Goal: Transaction & Acquisition: Purchase product/service

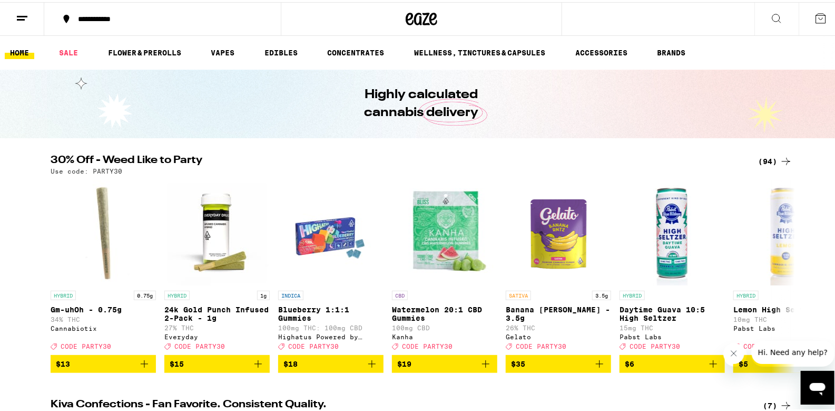
click at [765, 161] on div "(94)" at bounding box center [775, 159] width 34 height 13
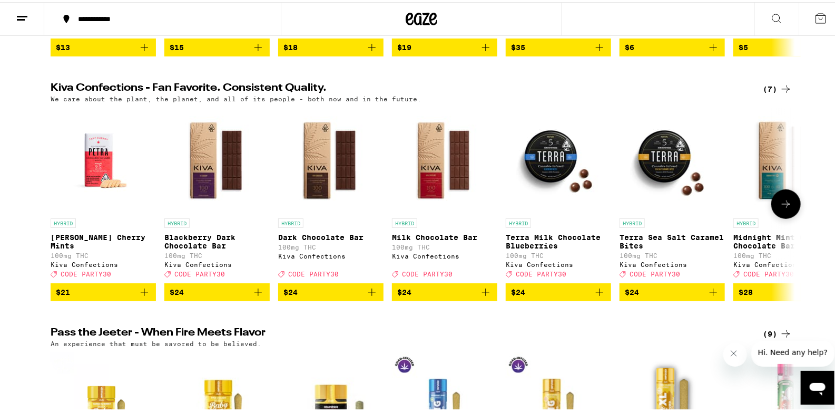
scroll to position [738, 0]
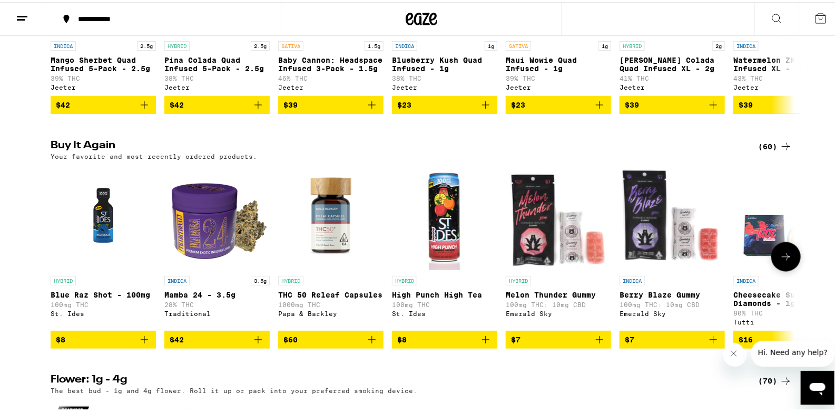
click at [367, 344] on icon "Add to bag" at bounding box center [372, 337] width 13 height 13
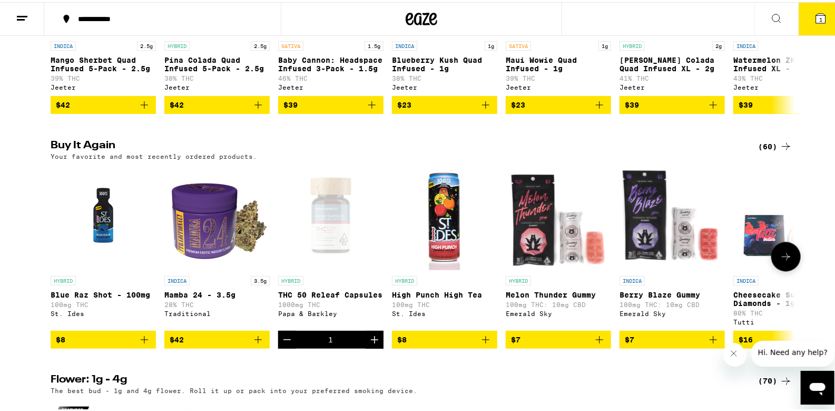
click at [482, 344] on icon "Add to bag" at bounding box center [486, 337] width 13 height 13
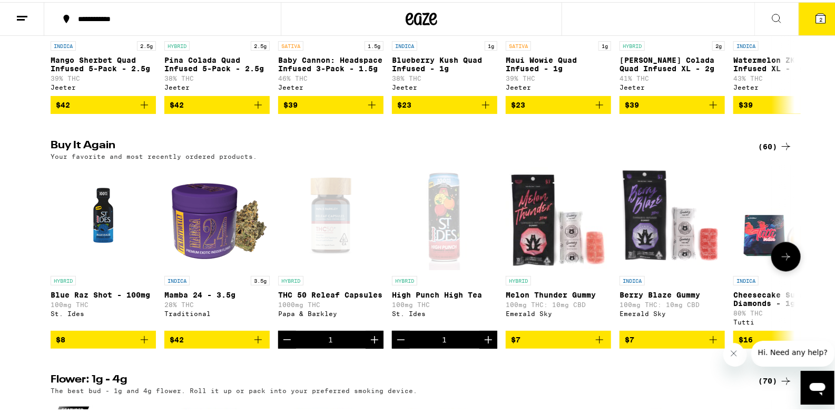
click at [781, 269] on button at bounding box center [787, 255] width 30 height 30
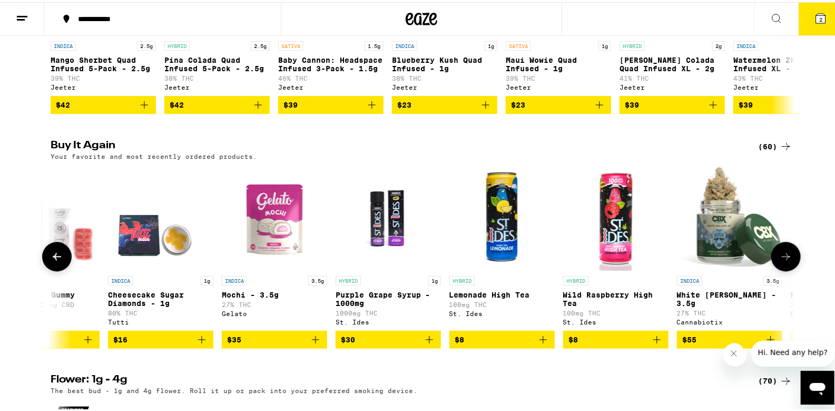
scroll to position [0, 627]
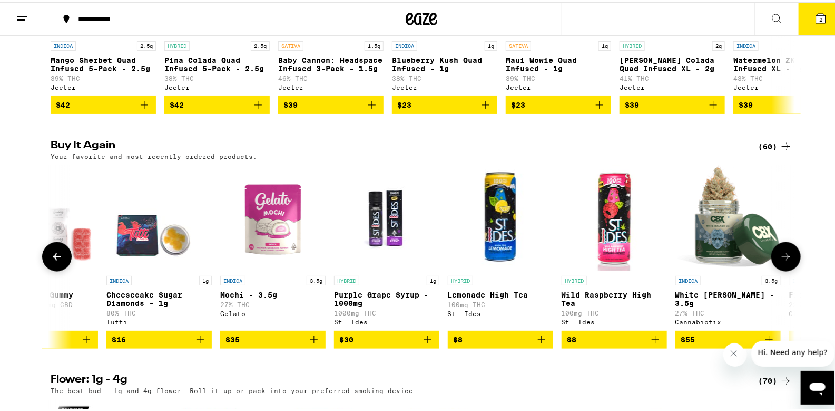
click at [536, 344] on icon "Add to bag" at bounding box center [542, 337] width 13 height 13
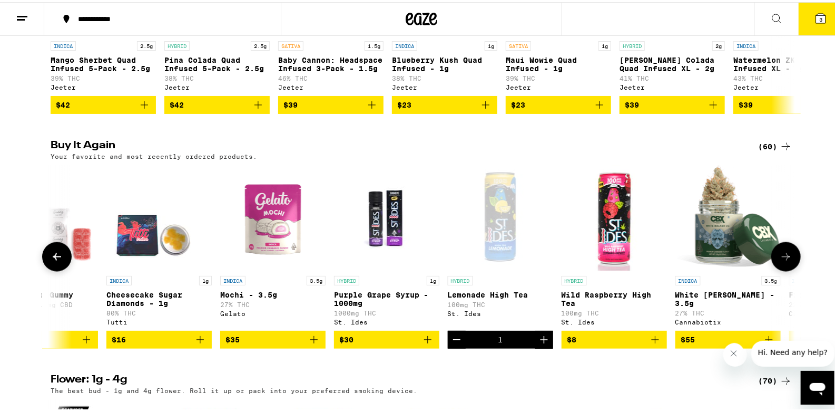
click at [655, 344] on icon "Add to bag" at bounding box center [655, 337] width 13 height 13
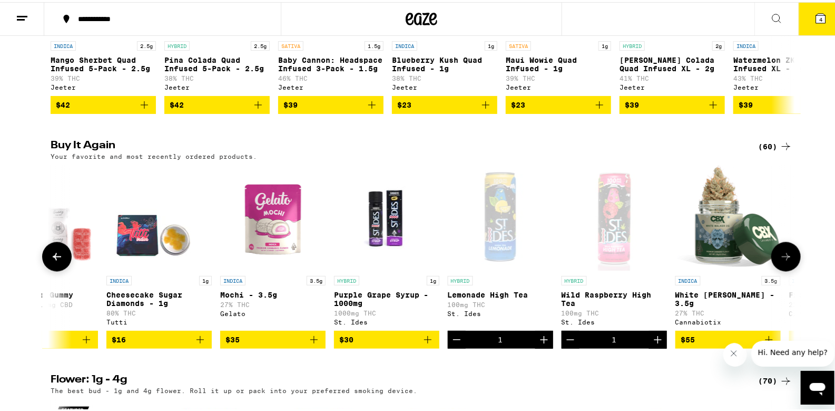
click at [793, 269] on button at bounding box center [787, 255] width 30 height 30
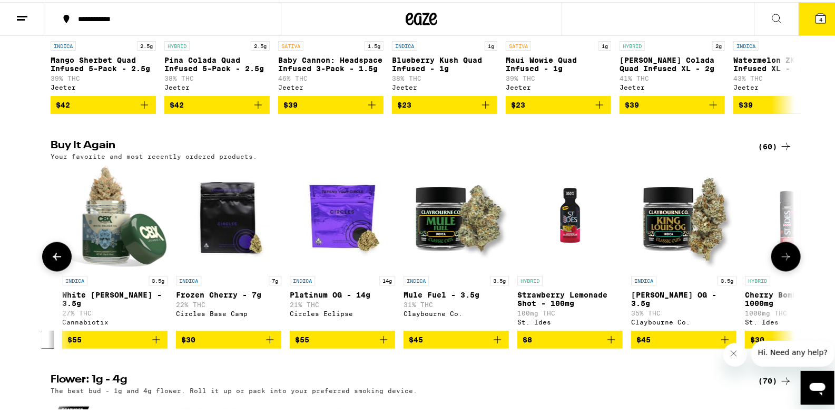
scroll to position [0, 1255]
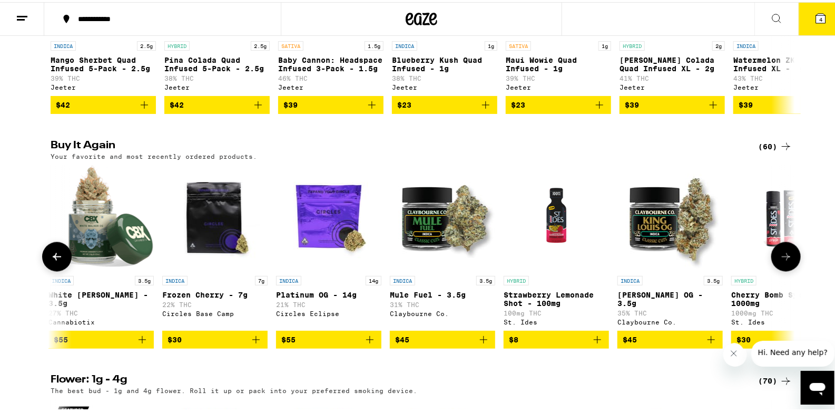
click at [793, 269] on button at bounding box center [787, 255] width 30 height 30
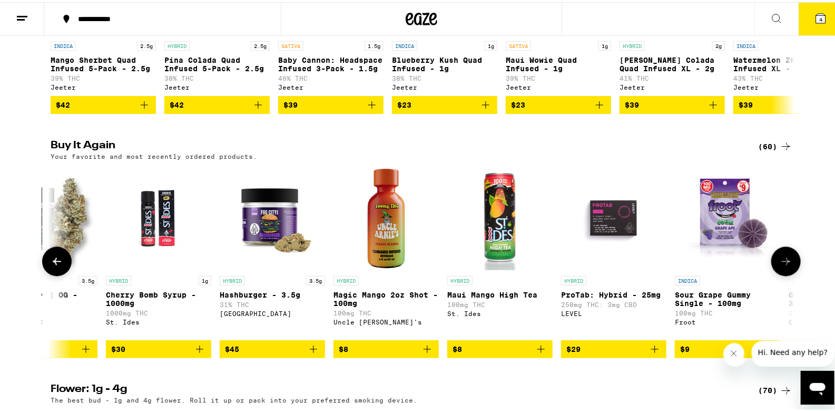
scroll to position [0, 1881]
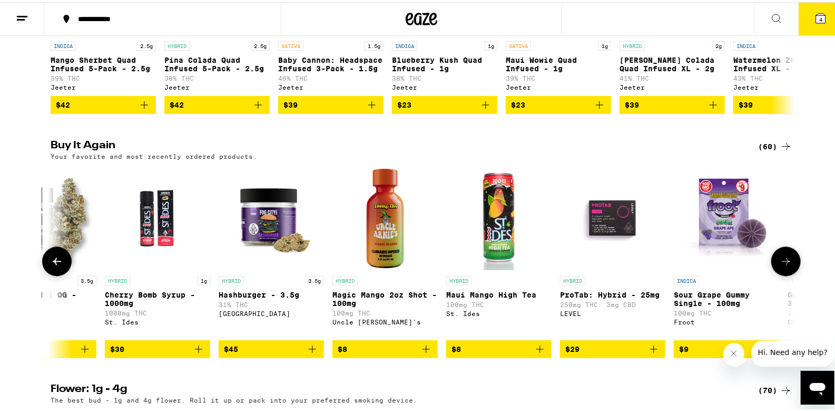
click at [534, 353] on icon "Add to bag" at bounding box center [540, 347] width 13 height 13
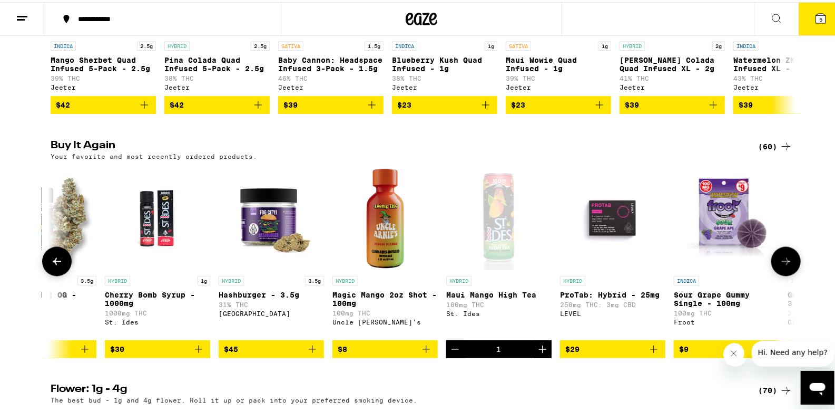
click at [776, 274] on button at bounding box center [787, 260] width 30 height 30
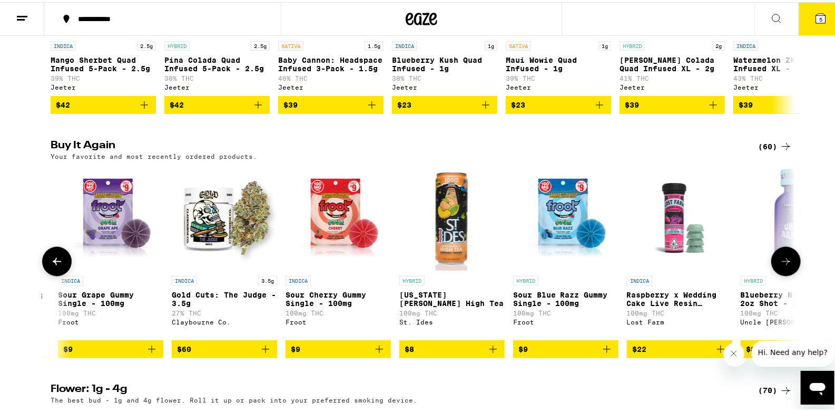
scroll to position [0, 2509]
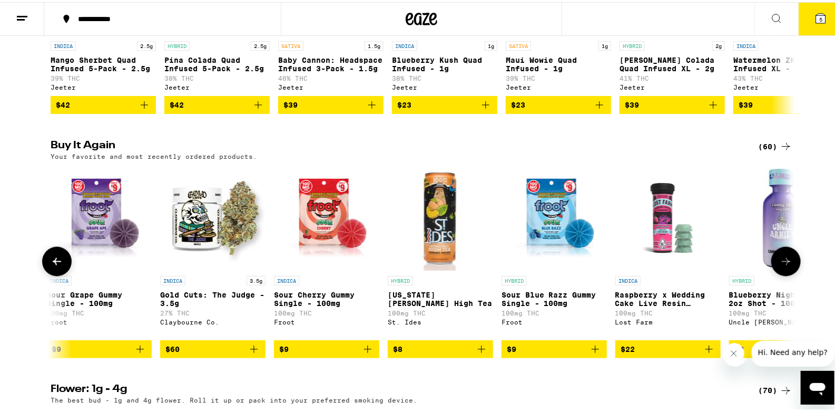
click at [54, 266] on icon at bounding box center [57, 259] width 13 height 13
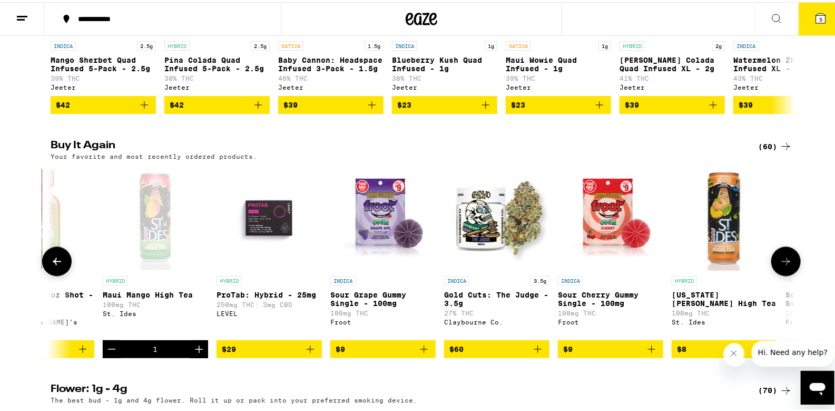
click at [54, 266] on icon at bounding box center [57, 259] width 13 height 13
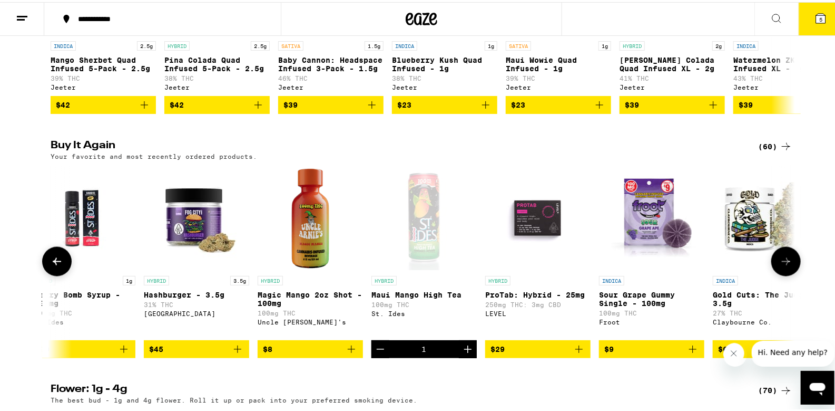
click at [54, 266] on icon at bounding box center [57, 259] width 13 height 13
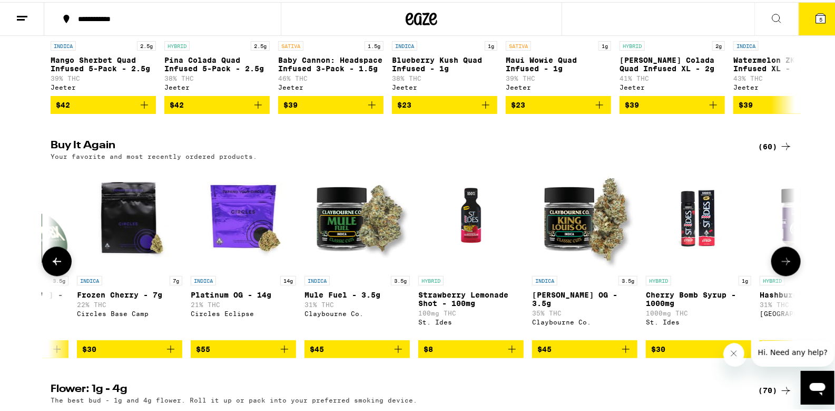
click at [54, 266] on icon at bounding box center [57, 259] width 13 height 13
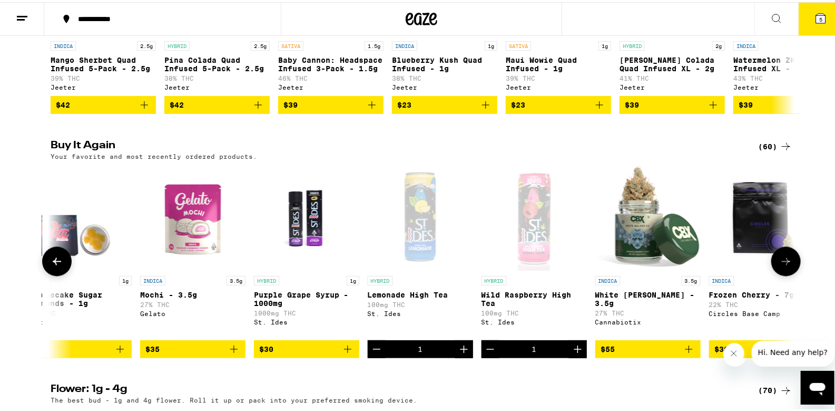
click at [54, 266] on icon at bounding box center [57, 259] width 13 height 13
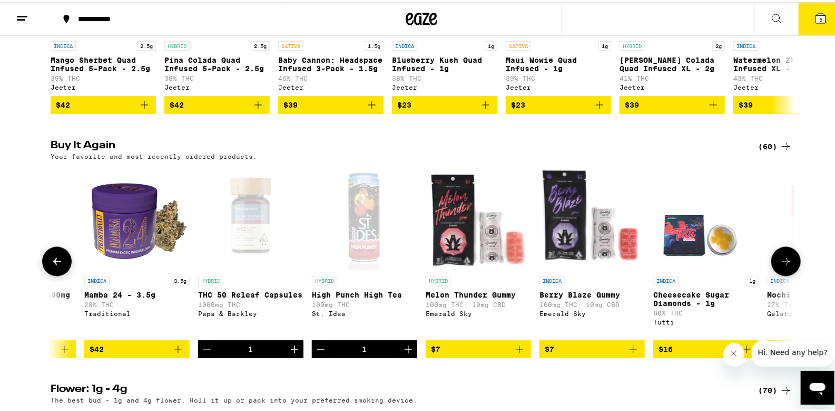
click at [54, 266] on icon at bounding box center [57, 259] width 13 height 13
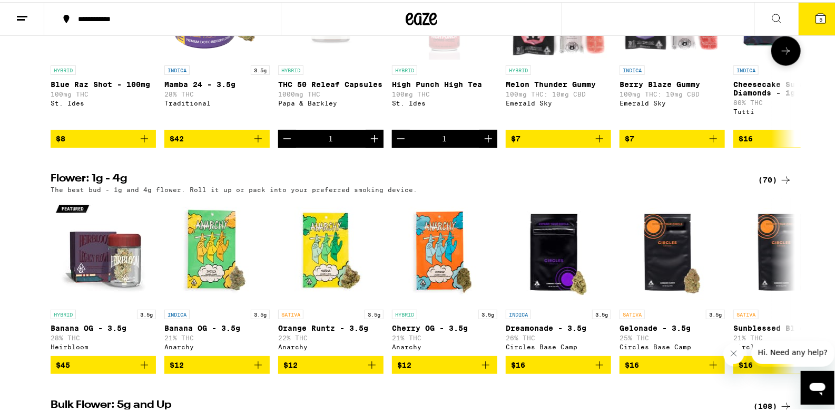
scroll to position [1054, 0]
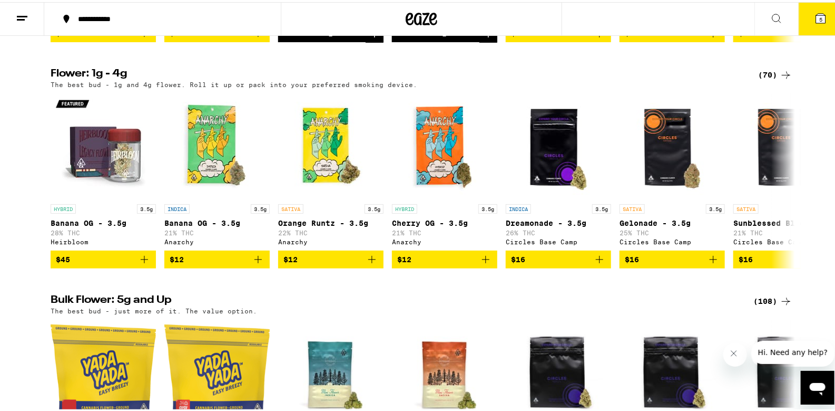
click at [781, 79] on icon at bounding box center [786, 72] width 13 height 13
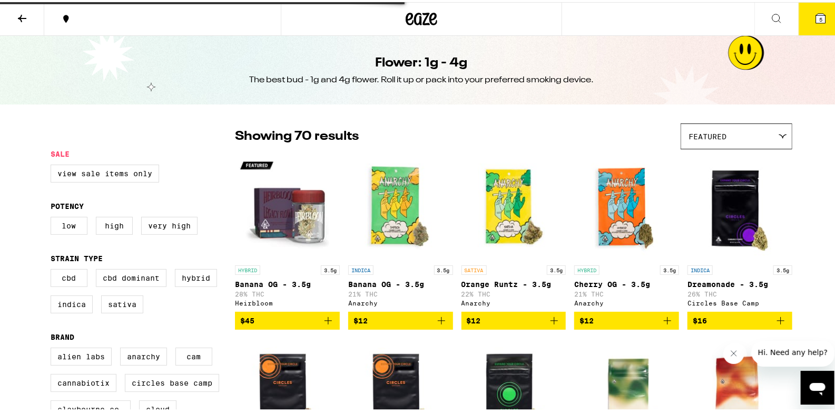
click at [816, 14] on icon at bounding box center [820, 16] width 9 height 9
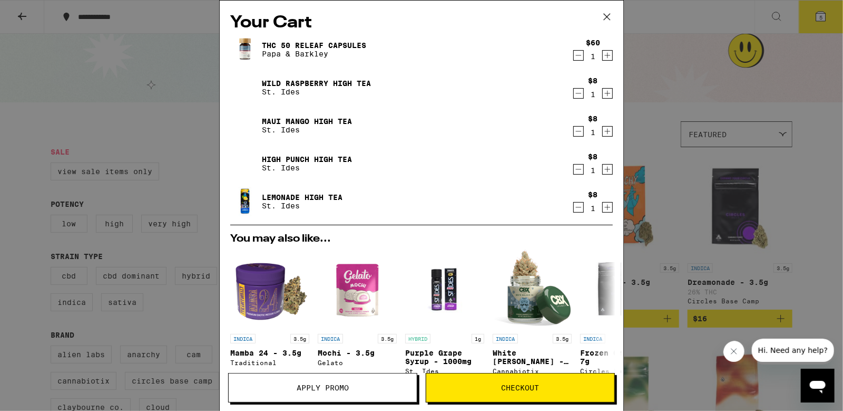
click at [815, 128] on div "Your Cart THC 50 Releaf Capsules Papa & [PERSON_NAME] $60 1 Wild Raspberry High…" at bounding box center [421, 205] width 843 height 411
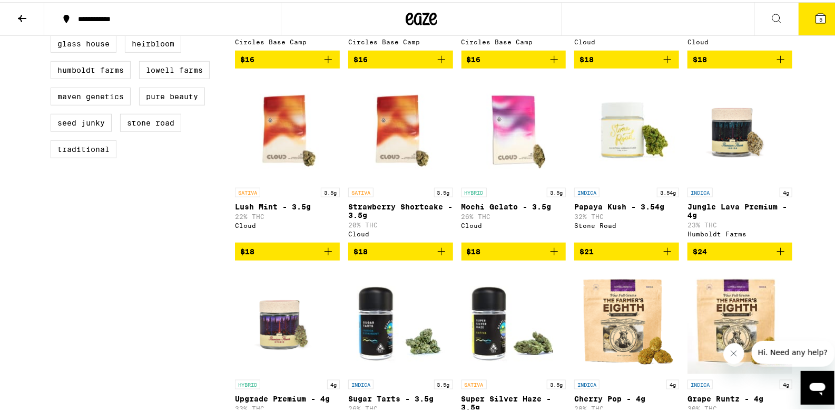
scroll to position [527, 0]
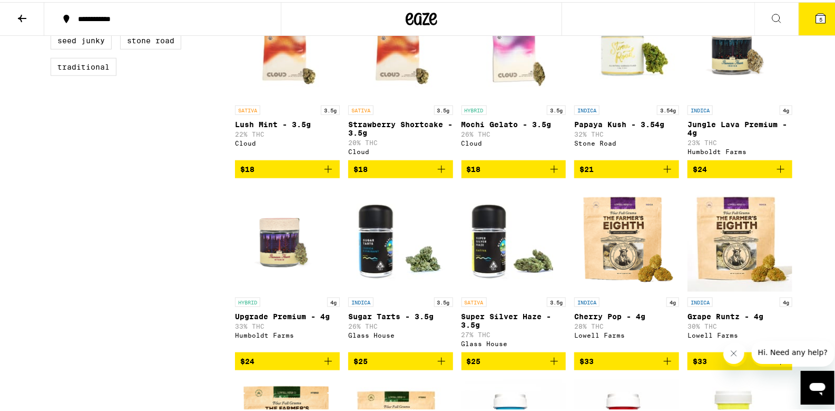
click at [713, 176] on button "$24" at bounding box center [740, 167] width 105 height 18
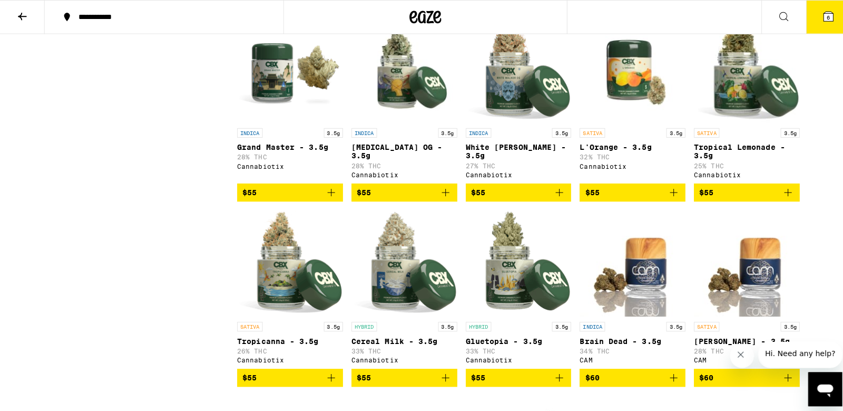
scroll to position [2425, 0]
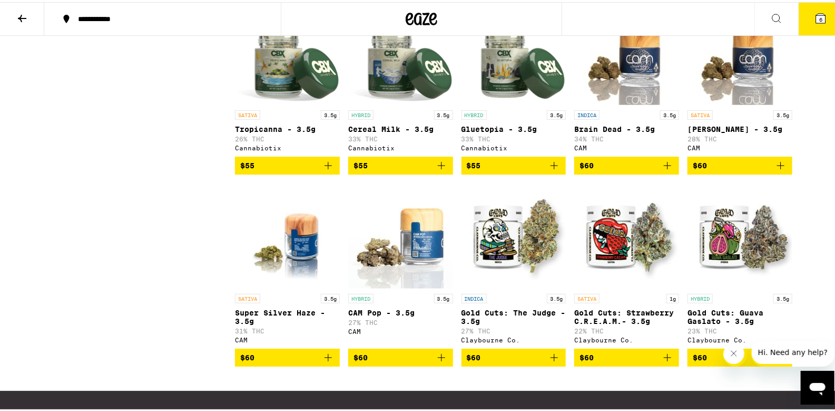
click at [672, 172] on button "$60" at bounding box center [627, 163] width 105 height 18
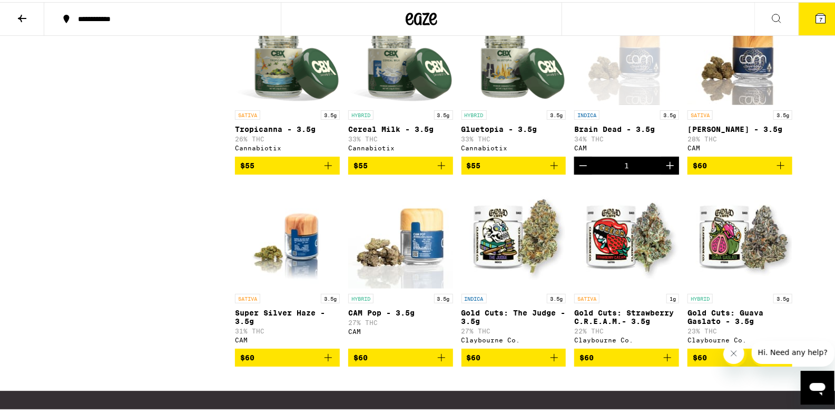
click at [816, 15] on icon at bounding box center [820, 16] width 9 height 9
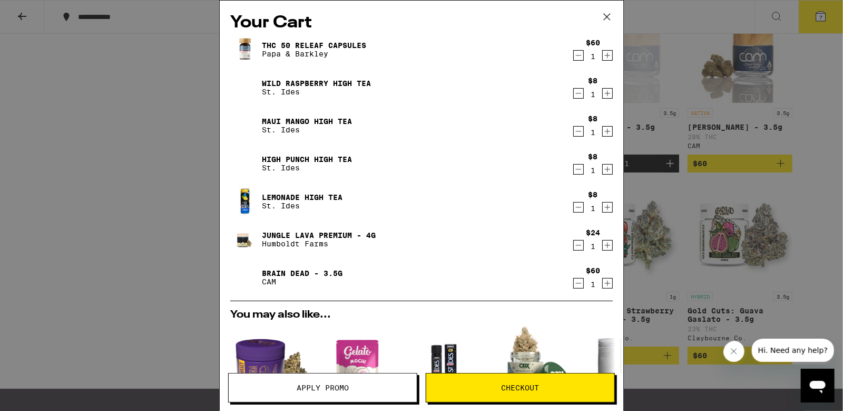
click at [102, 172] on div "Your Cart THC 50 Releaf Capsules Papa & [PERSON_NAME] $60 1 Wild Raspberry High…" at bounding box center [421, 205] width 843 height 411
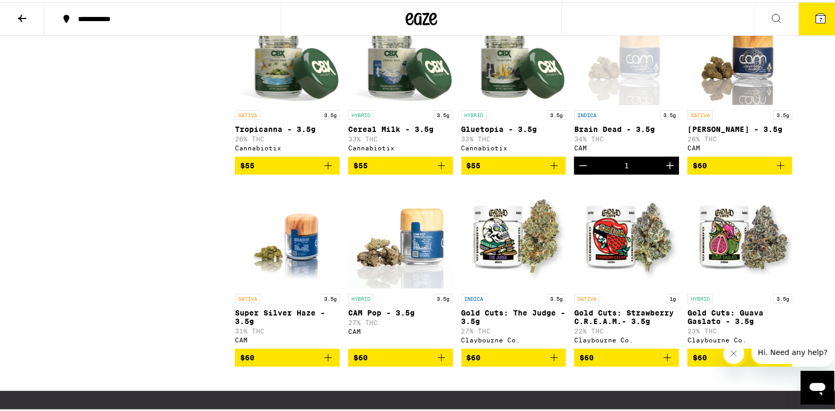
click at [820, 20] on span "7" at bounding box center [821, 17] width 3 height 6
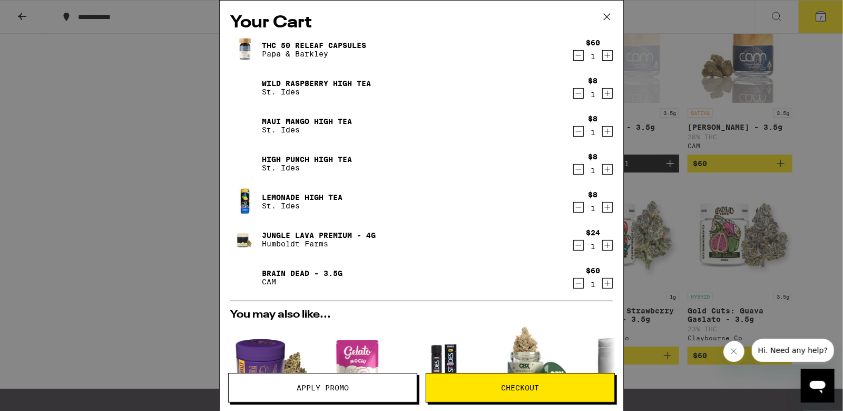
click at [167, 121] on div "Your Cart THC 50 Releaf Capsules Papa & [PERSON_NAME] $60 1 Wild Raspberry High…" at bounding box center [421, 205] width 843 height 411
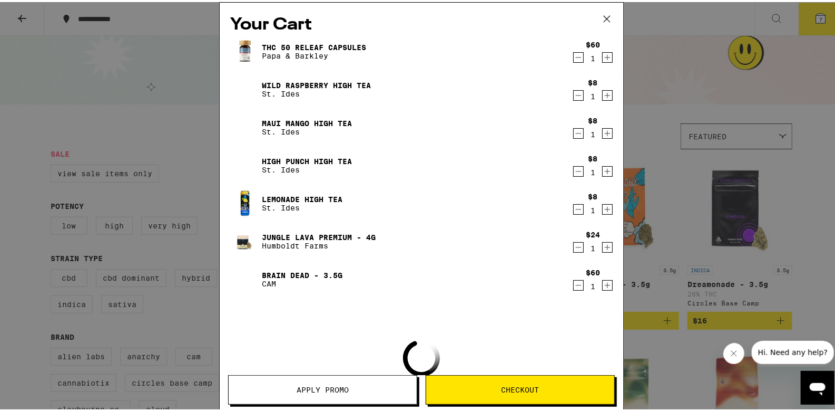
scroll to position [2425, 0]
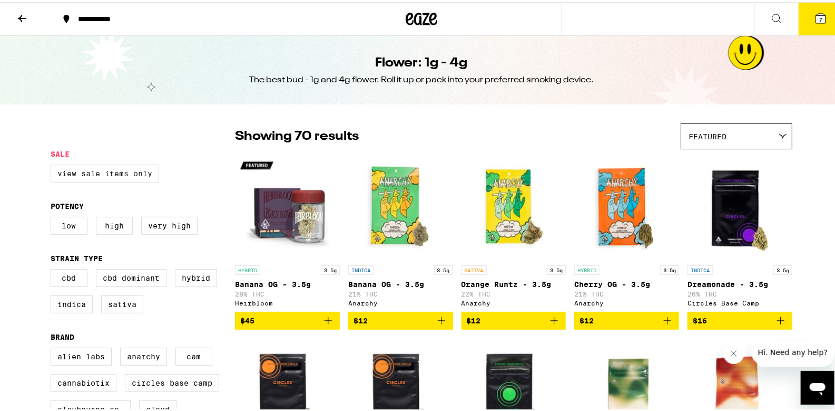
click at [95, 169] on label "View Sale Items Only" at bounding box center [105, 171] width 109 height 18
click at [53, 164] on input "View Sale Items Only" at bounding box center [53, 164] width 1 height 1
checkbox input "true"
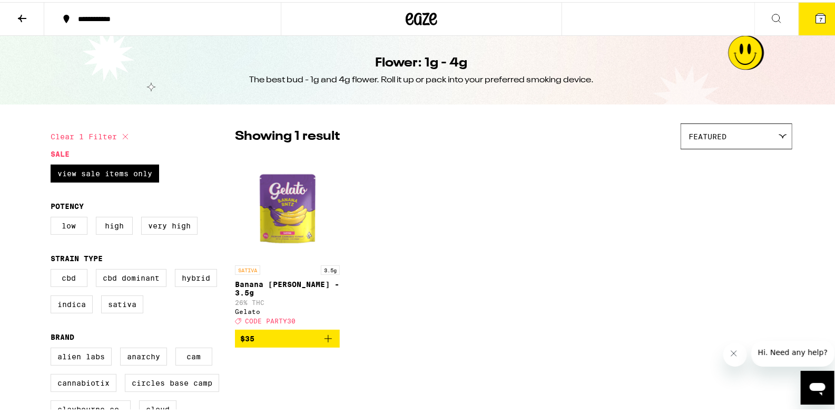
click at [816, 18] on icon at bounding box center [820, 16] width 9 height 9
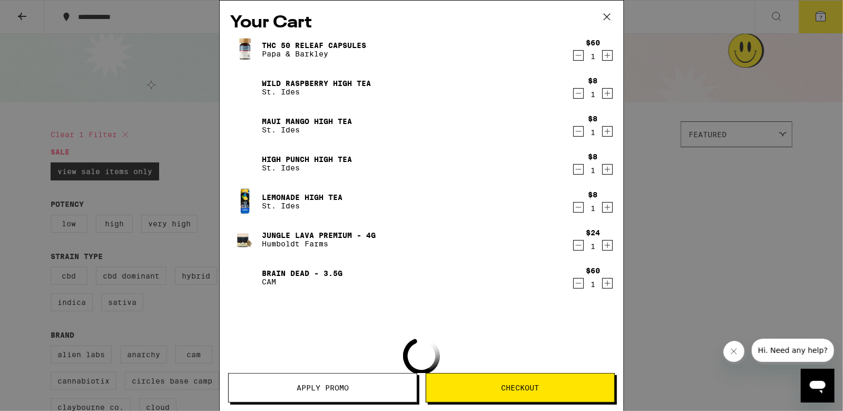
click at [334, 379] on button "Apply Promo" at bounding box center [322, 388] width 189 height 30
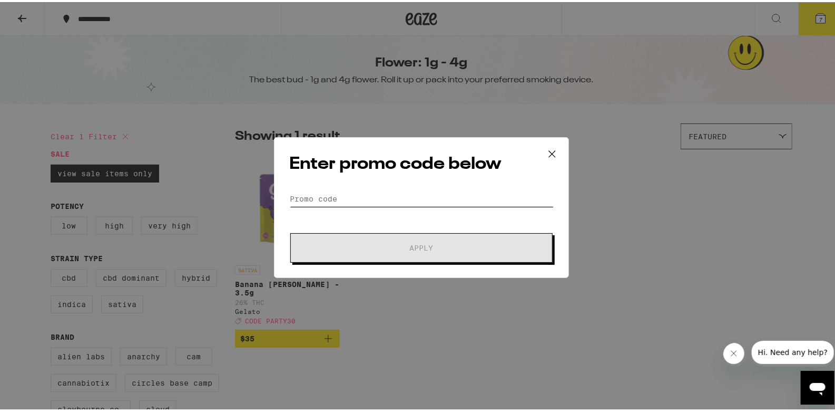
click at [322, 203] on input "Promo Code" at bounding box center [421, 197] width 265 height 16
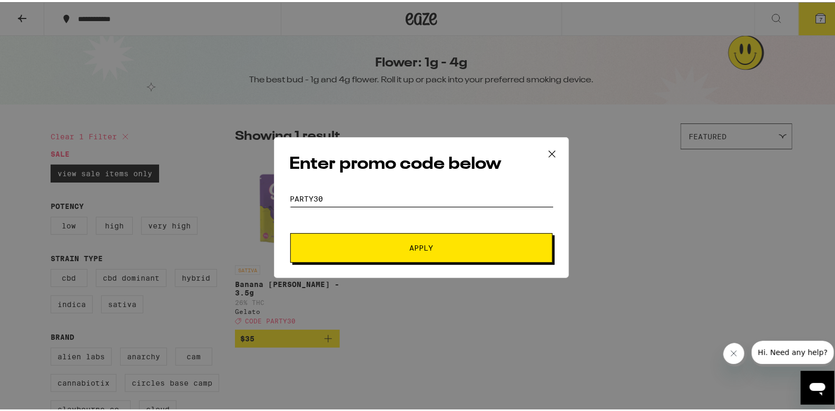
type input "PARTY30"
click at [290, 231] on button "Apply" at bounding box center [421, 246] width 262 height 30
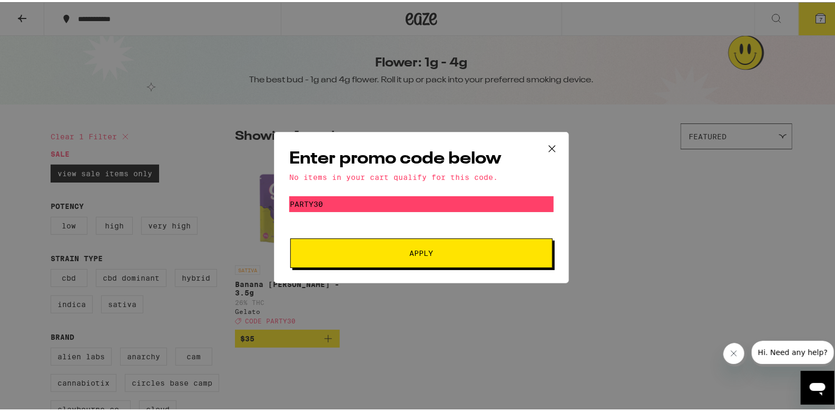
click at [550, 145] on icon at bounding box center [552, 147] width 16 height 16
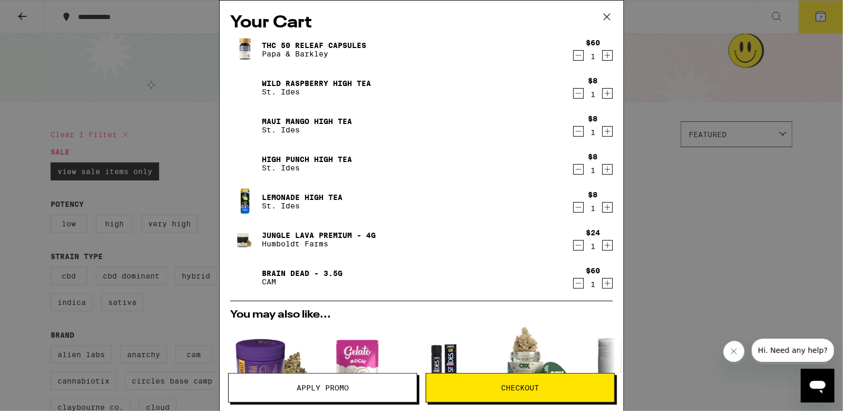
click at [574, 175] on icon "Decrement" at bounding box center [578, 169] width 9 height 13
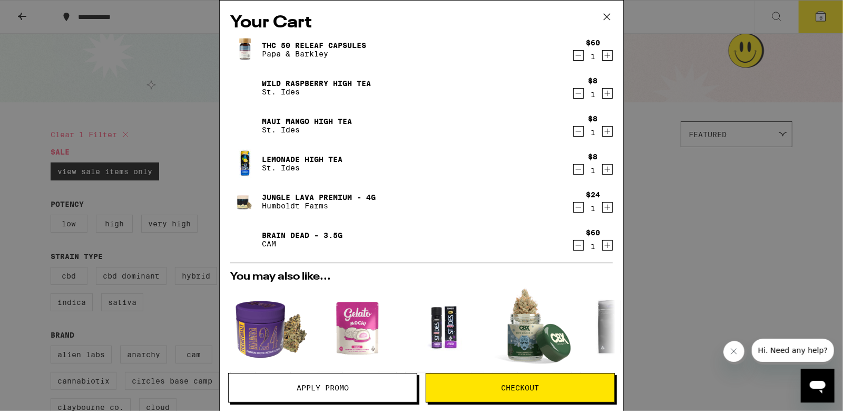
click at [574, 243] on icon "Decrement" at bounding box center [578, 245] width 9 height 13
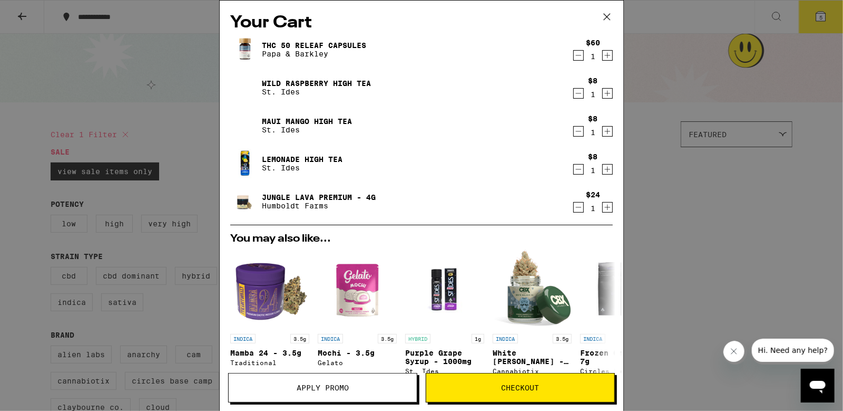
click at [522, 390] on span "Checkout" at bounding box center [521, 387] width 38 height 7
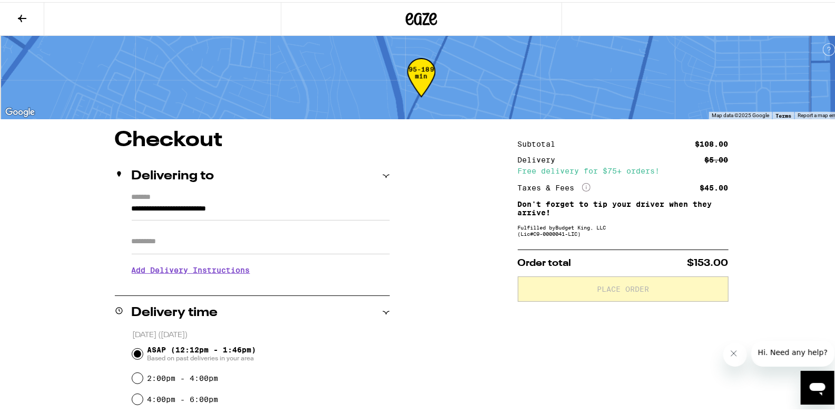
click at [230, 269] on h3 "Add Delivery Instructions" at bounding box center [261, 268] width 258 height 24
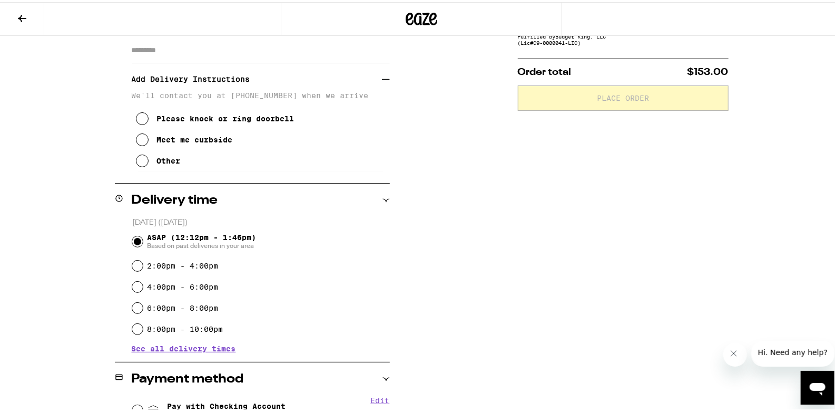
scroll to position [210, 0]
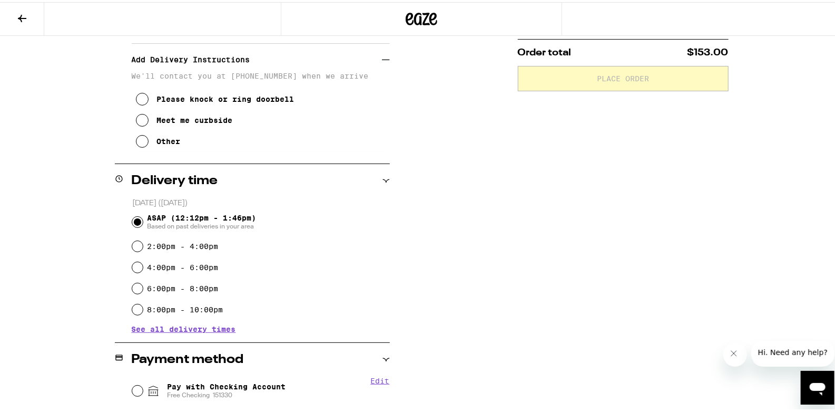
click at [146, 96] on button "Please knock or ring doorbell" at bounding box center [215, 96] width 159 height 21
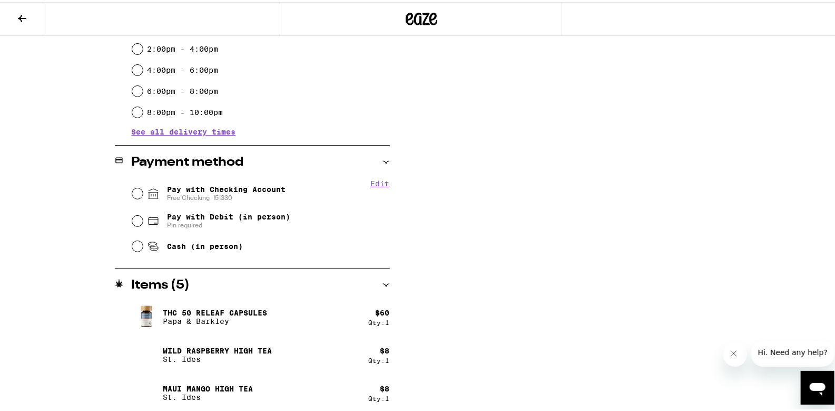
scroll to position [421, 0]
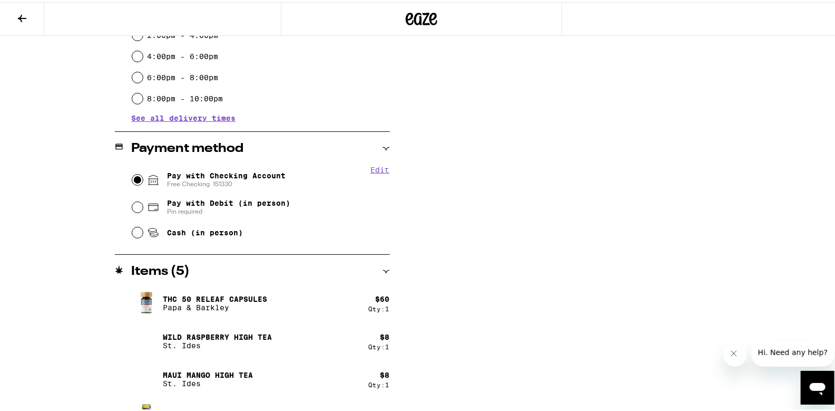
click at [138, 177] on input "Pay with Checking Account Free Checking [FINANCIAL_ID]" at bounding box center [137, 177] width 11 height 11
radio input "true"
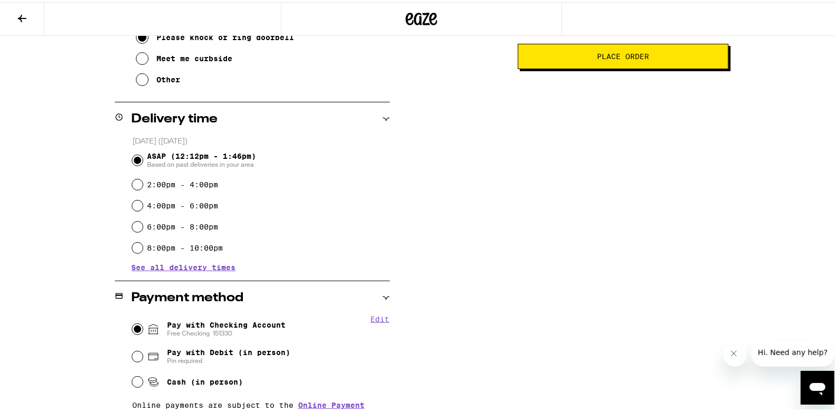
scroll to position [99, 0]
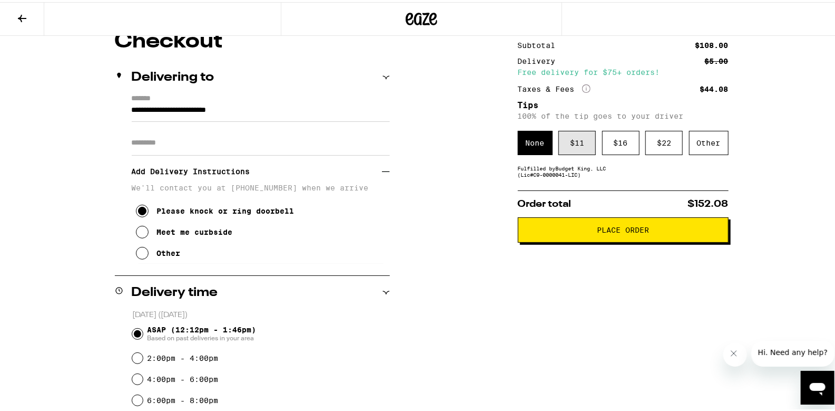
click at [576, 147] on div "$ 11" at bounding box center [577, 141] width 37 height 24
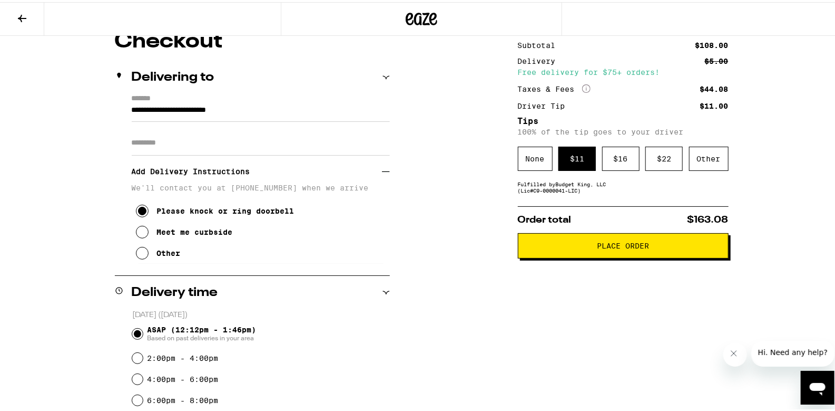
click at [626, 256] on button "Place Order" at bounding box center [623, 243] width 211 height 25
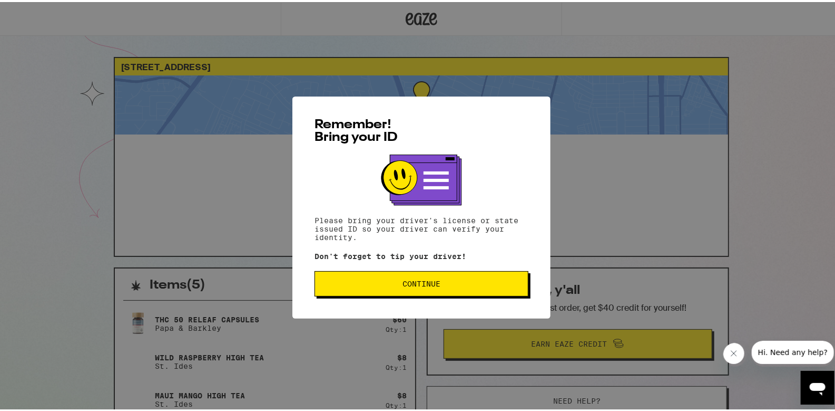
click at [448, 287] on button "Continue" at bounding box center [422, 281] width 214 height 25
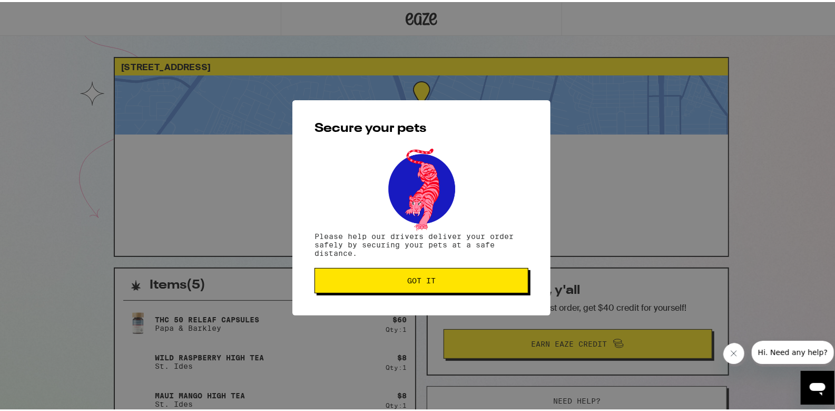
click at [448, 287] on button "Got it" at bounding box center [422, 278] width 214 height 25
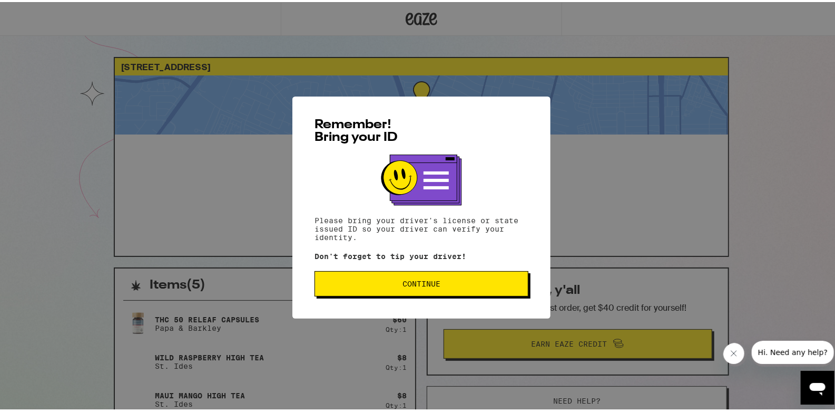
click at [406, 285] on span "Continue" at bounding box center [422, 281] width 38 height 7
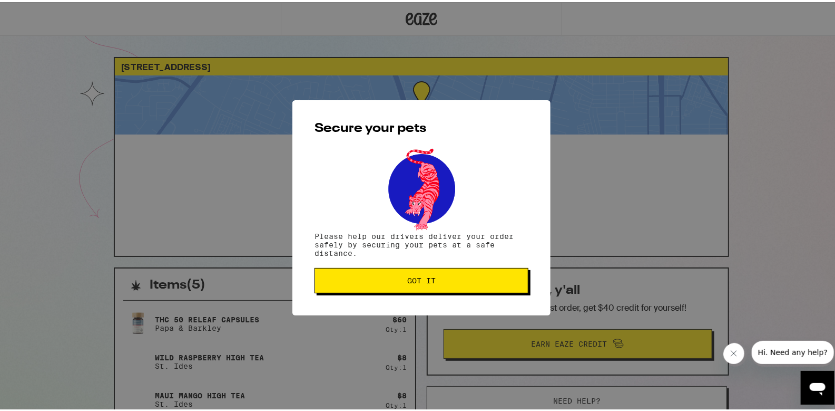
click at [406, 287] on button "Got it" at bounding box center [422, 278] width 214 height 25
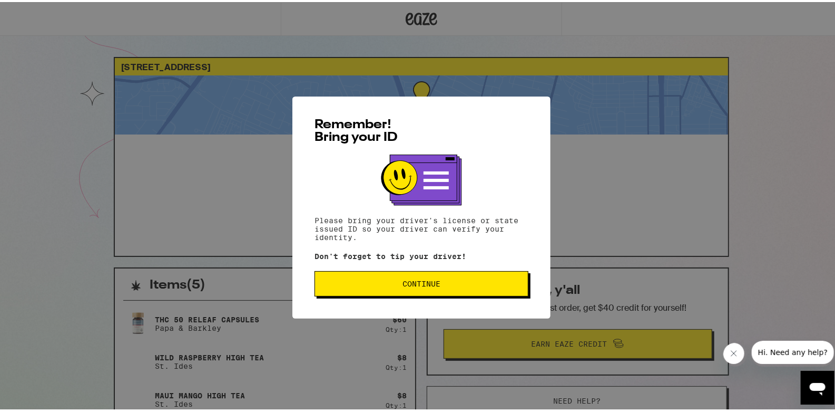
click at [395, 284] on span "Continue" at bounding box center [422, 281] width 196 height 7
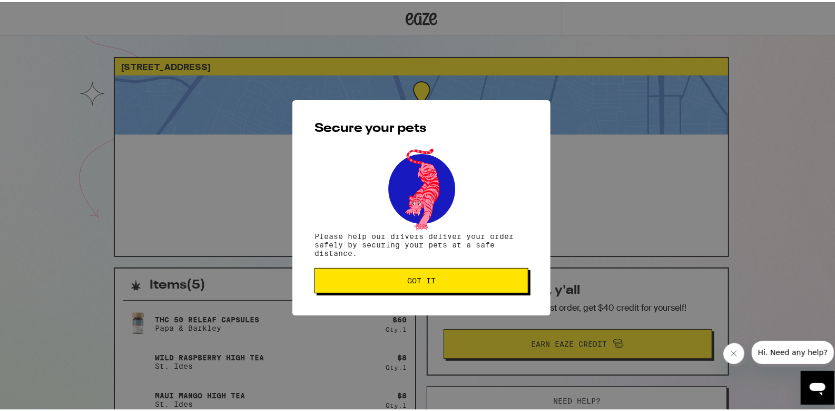
click at [395, 284] on button "Got it" at bounding box center [422, 278] width 214 height 25
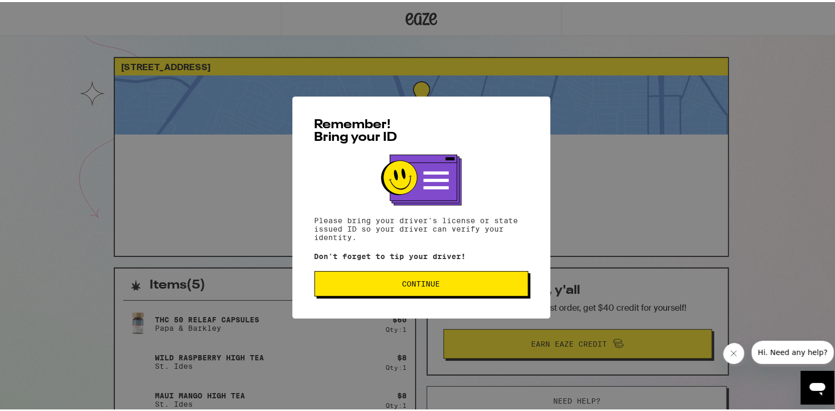
click at [439, 279] on button "Continue" at bounding box center [422, 281] width 214 height 25
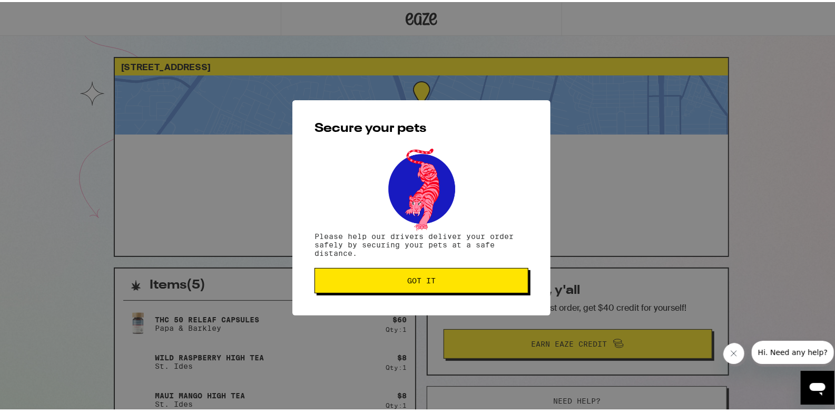
click at [439, 279] on span "Got it" at bounding box center [422, 278] width 196 height 7
